Goal: Task Accomplishment & Management: Use online tool/utility

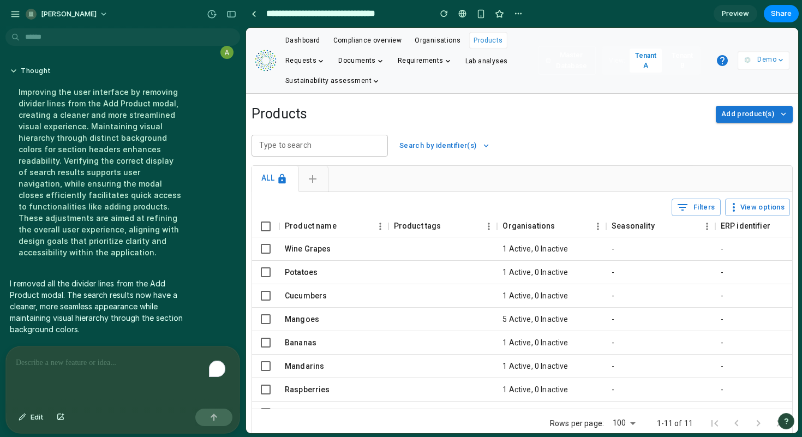
scroll to position [3080, 0]
click at [731, 117] on span "Add product(s)" at bounding box center [747, 114] width 53 height 13
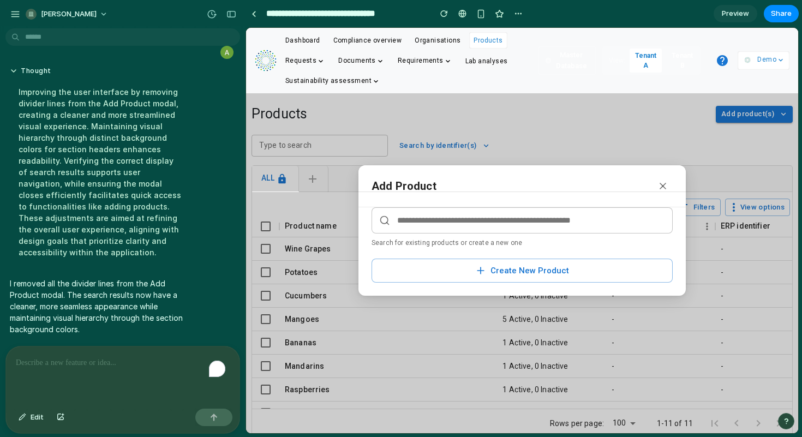
click at [500, 225] on input "text" at bounding box center [522, 220] width 301 height 26
click at [231, 12] on div "button" at bounding box center [231, 14] width 10 height 8
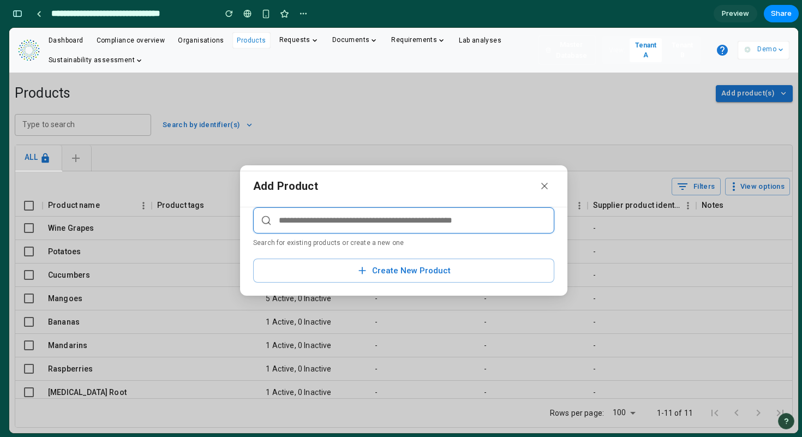
click at [405, 220] on input "text" at bounding box center [403, 220] width 301 height 26
click at [375, 272] on button "Create New Product" at bounding box center [403, 271] width 301 height 24
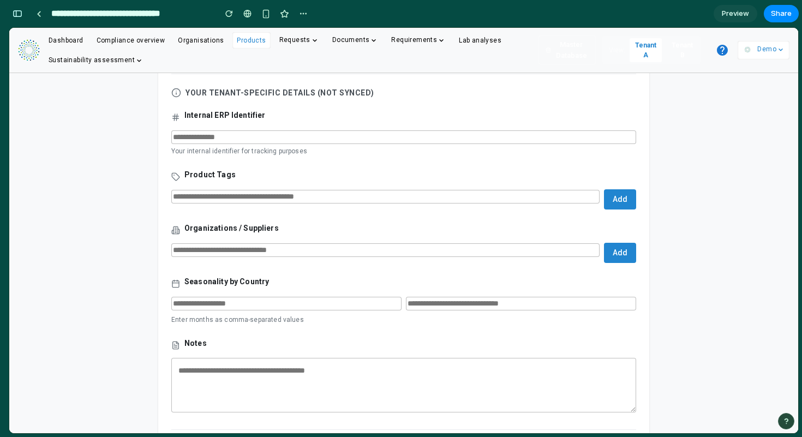
scroll to position [0, 0]
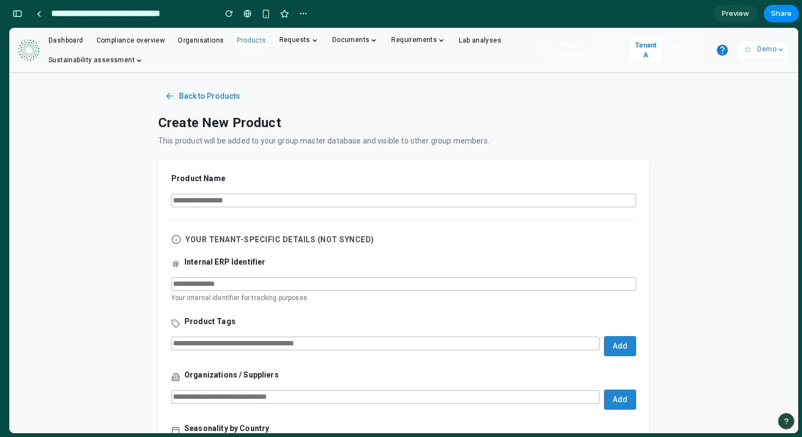
click at [203, 99] on button "Back to Products" at bounding box center [202, 96] width 88 height 20
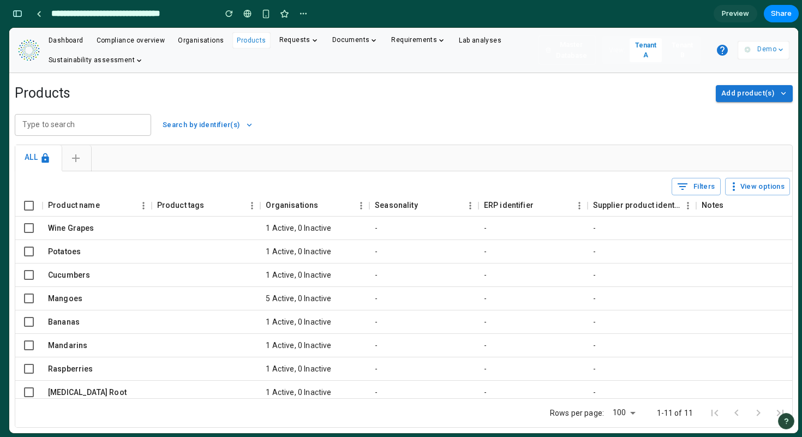
click at [751, 93] on span "Add product(s)" at bounding box center [747, 93] width 53 height 13
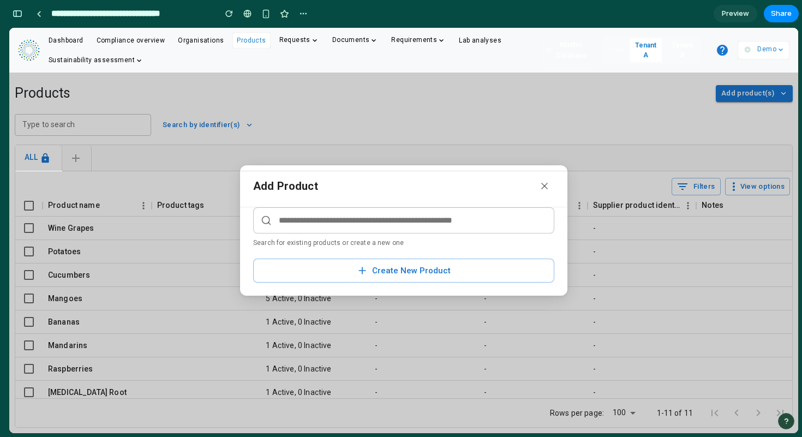
click at [366, 219] on input "text" at bounding box center [403, 220] width 301 height 26
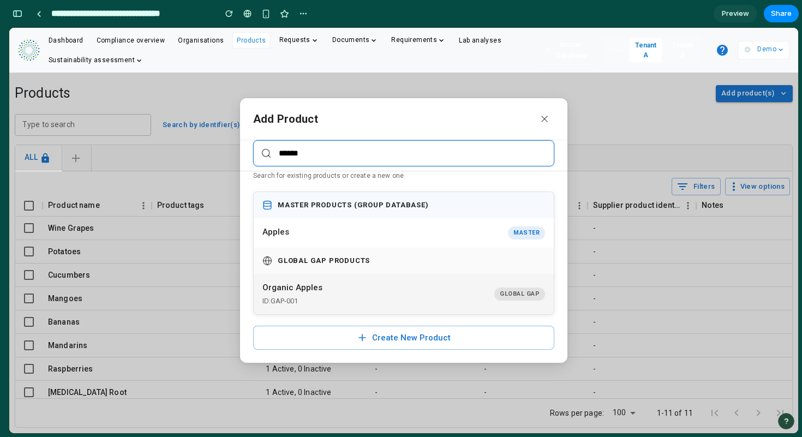
type input "******"
click at [346, 286] on button "Organic Apples ID: GAP-001 Global GAP" at bounding box center [404, 294] width 300 height 40
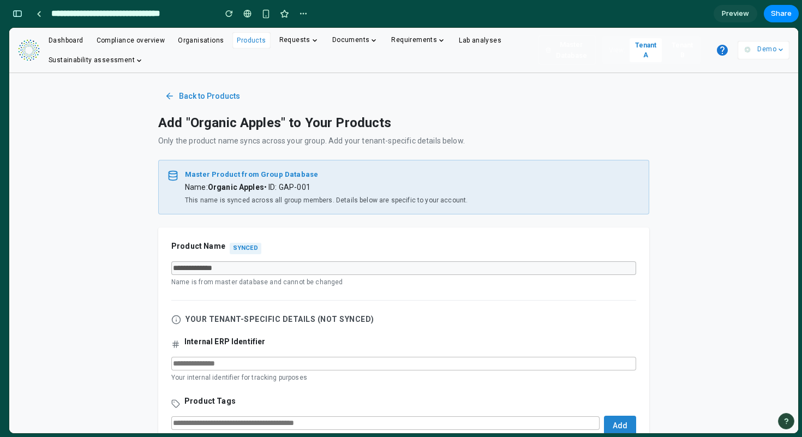
click at [641, 53] on button "Tenant A" at bounding box center [646, 50] width 32 height 24
click at [17, 14] on div "button" at bounding box center [18, 14] width 10 height 8
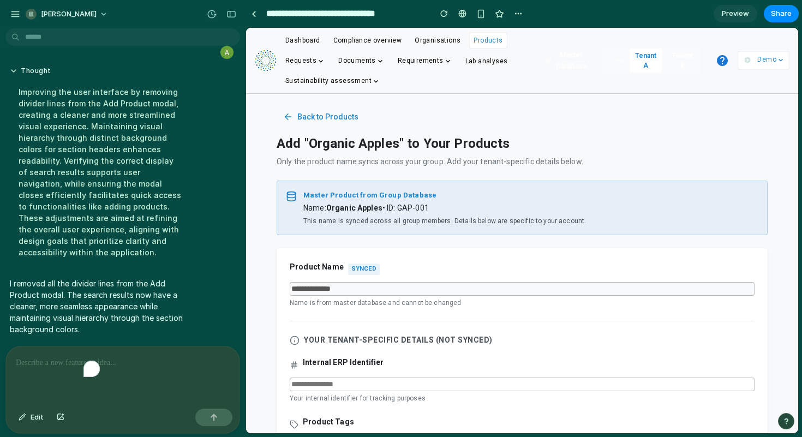
scroll to position [3080, 0]
click at [87, 372] on div "To enrich screen reader interactions, please activate Accessibility in Grammarl…" at bounding box center [123, 376] width 234 height 58
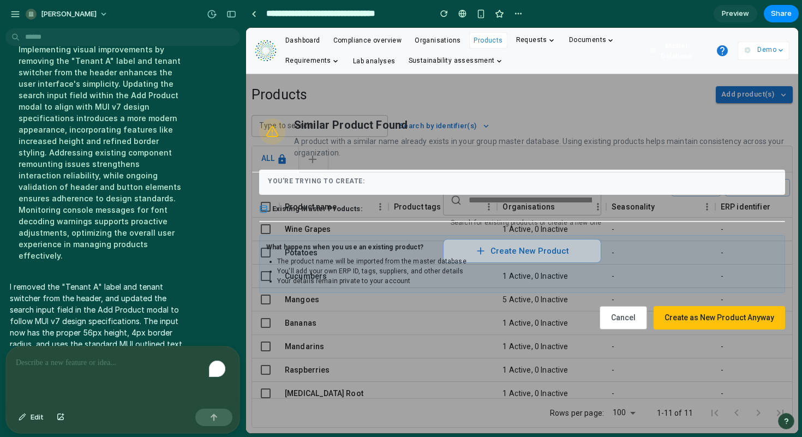
scroll to position [3294, 0]
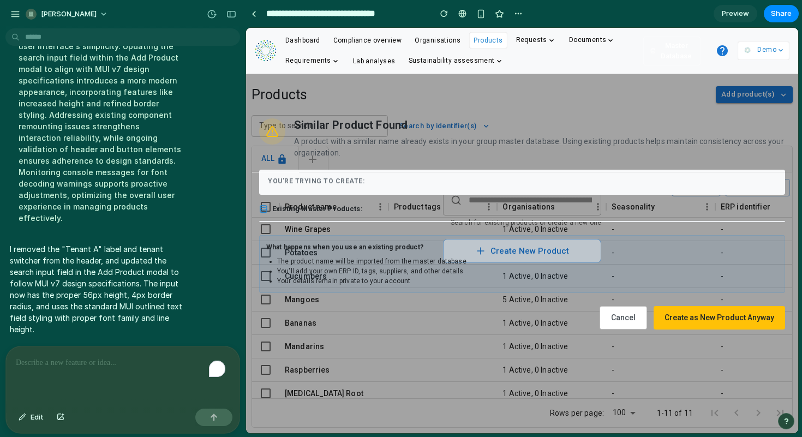
click at [106, 365] on div "To enrich screen reader interactions, please activate Accessibility in Grammarl…" at bounding box center [123, 376] width 234 height 58
click at [426, 170] on div "You're trying to create:" at bounding box center [522, 182] width 526 height 25
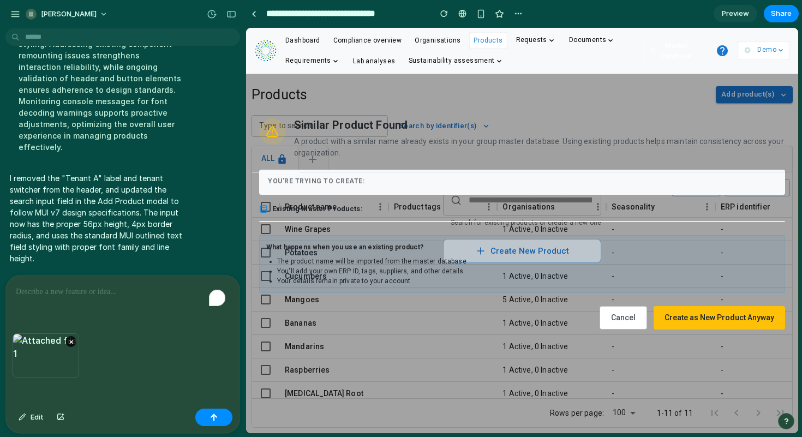
click at [71, 286] on p "To enrich screen reader interactions, please activate Accessibility in Grammarl…" at bounding box center [121, 291] width 210 height 13
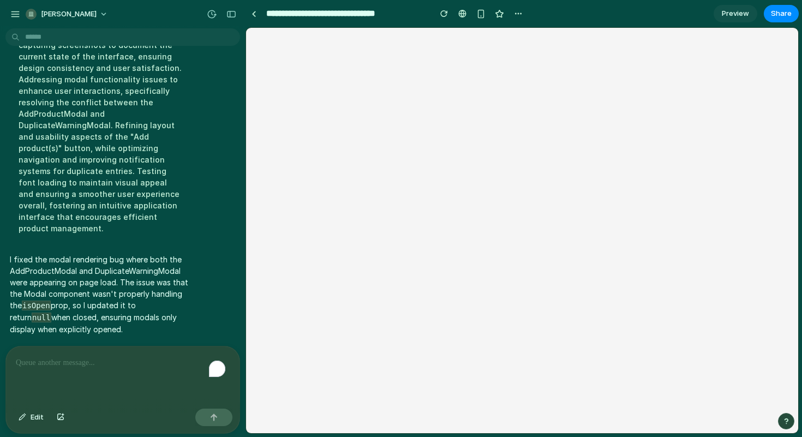
scroll to position [0, 0]
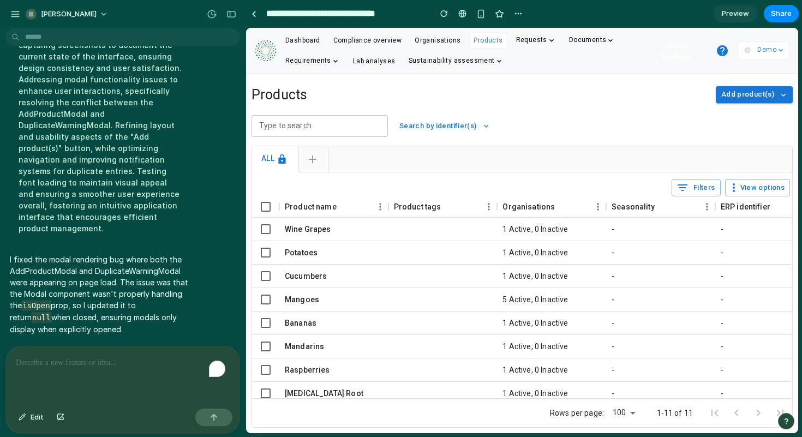
click at [731, 99] on span "Add product(s)" at bounding box center [747, 94] width 53 height 13
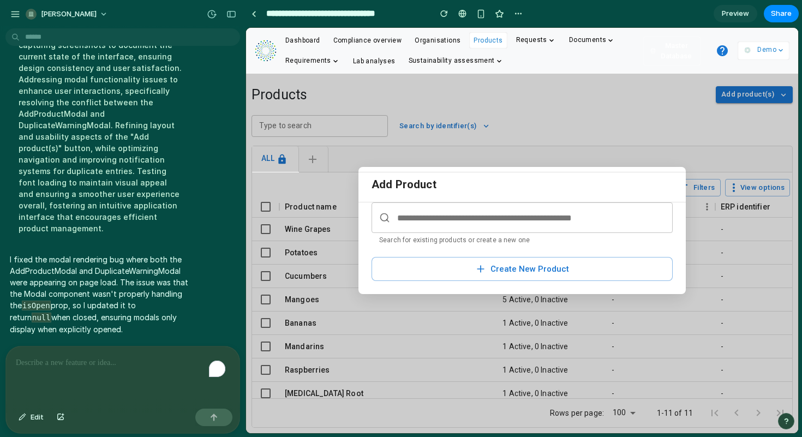
click at [459, 218] on input "text" at bounding box center [522, 217] width 301 height 31
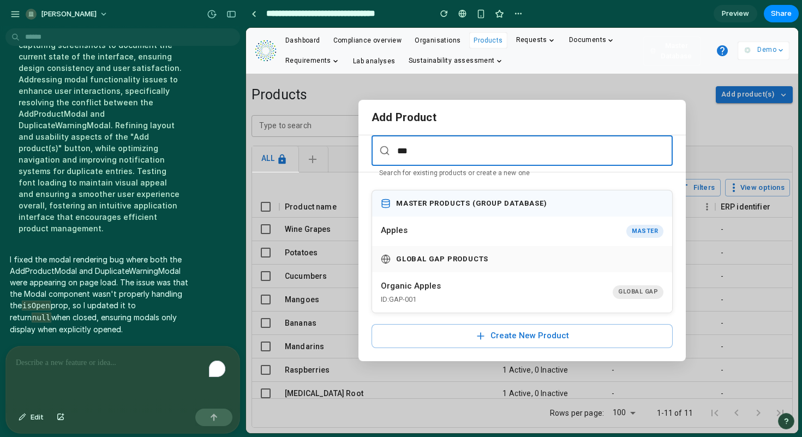
type input "***"
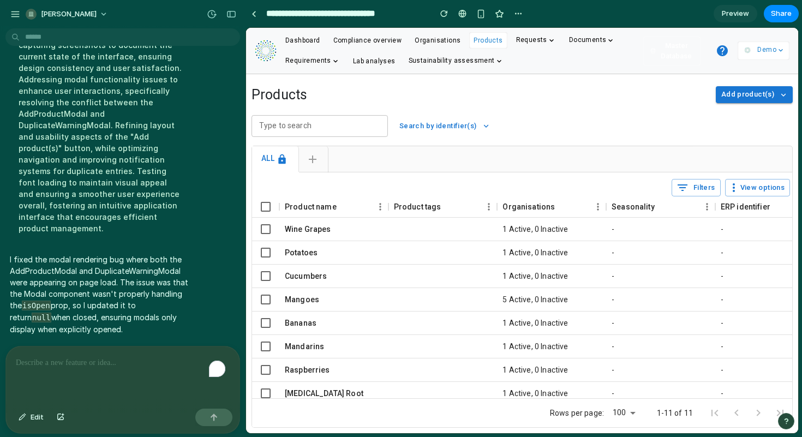
click at [735, 19] on span "Preview" at bounding box center [735, 13] width 27 height 11
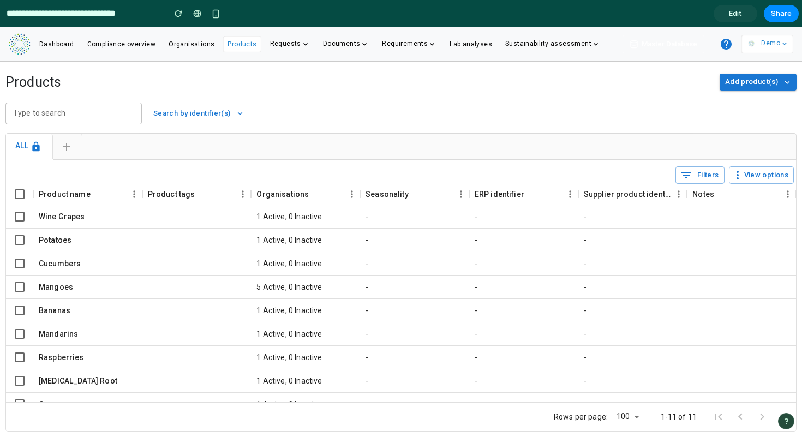
click at [751, 85] on span "Add product(s)" at bounding box center [751, 82] width 53 height 13
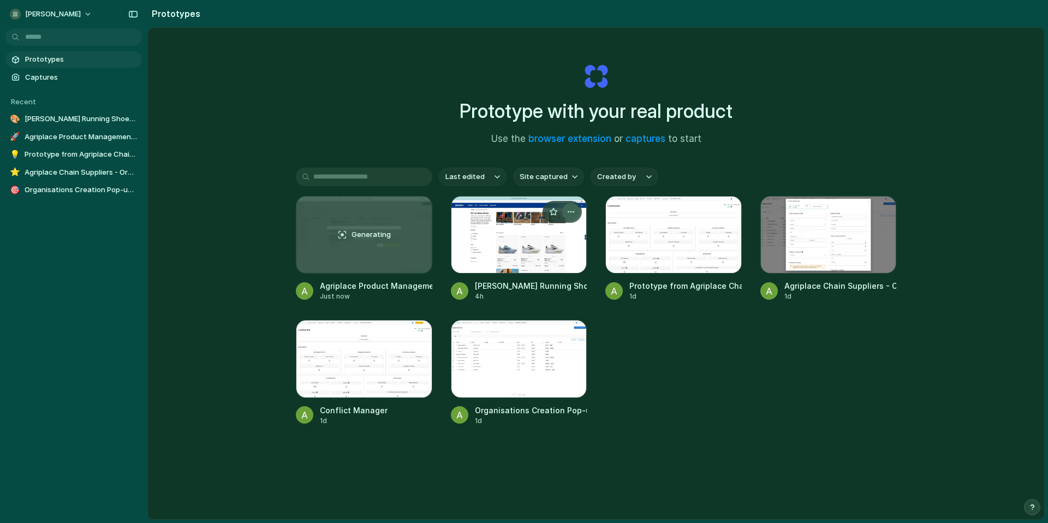
click at [570, 213] on div "button" at bounding box center [570, 211] width 9 height 9
click at [527, 285] on span "Delete" at bounding box center [527, 288] width 23 height 11
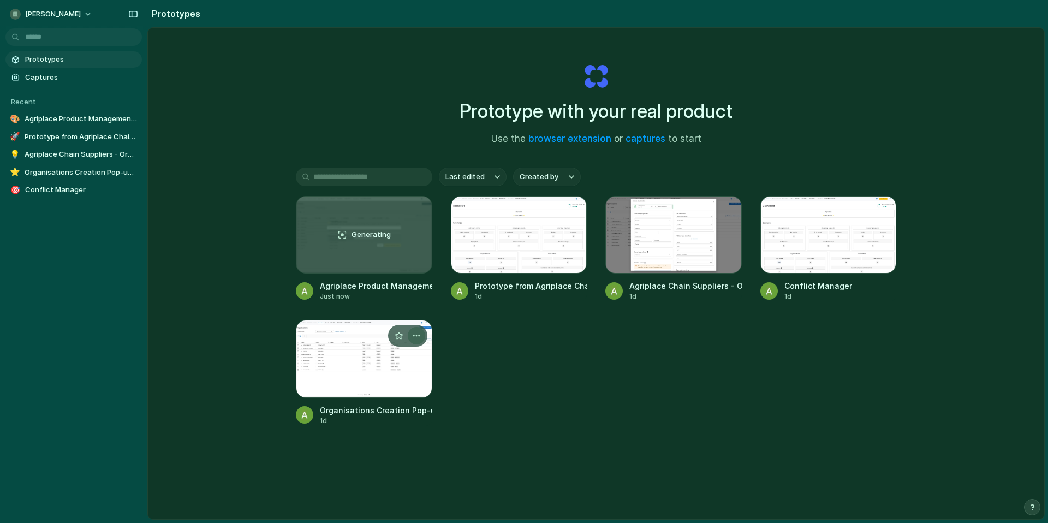
click at [420, 334] on button "button" at bounding box center [416, 335] width 17 height 17
click at [496, 338] on div "Open in new tab Rename Copy link Delete" at bounding box center [524, 261] width 1048 height 523
